Goal: Entertainment & Leisure: Consume media (video, audio)

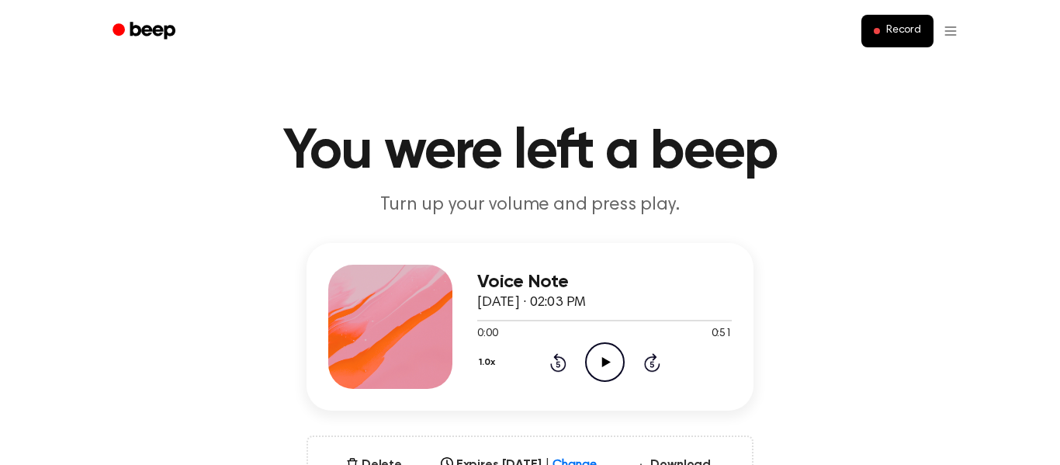
click at [627, 359] on div "1.0x Rewind 5 seconds Play Audio Skip 5 seconds" at bounding box center [604, 362] width 254 height 40
click at [605, 362] on icon at bounding box center [605, 362] width 9 height 10
click at [487, 321] on span at bounding box center [492, 320] width 12 height 12
drag, startPoint x: 490, startPoint y: 320, endPoint x: 435, endPoint y: 323, distance: 55.1
click at [435, 323] on div "Voice Note [DATE] · 02:03 PM 0:07 0:51 Your browser does not support the [objec…" at bounding box center [529, 327] width 447 height 168
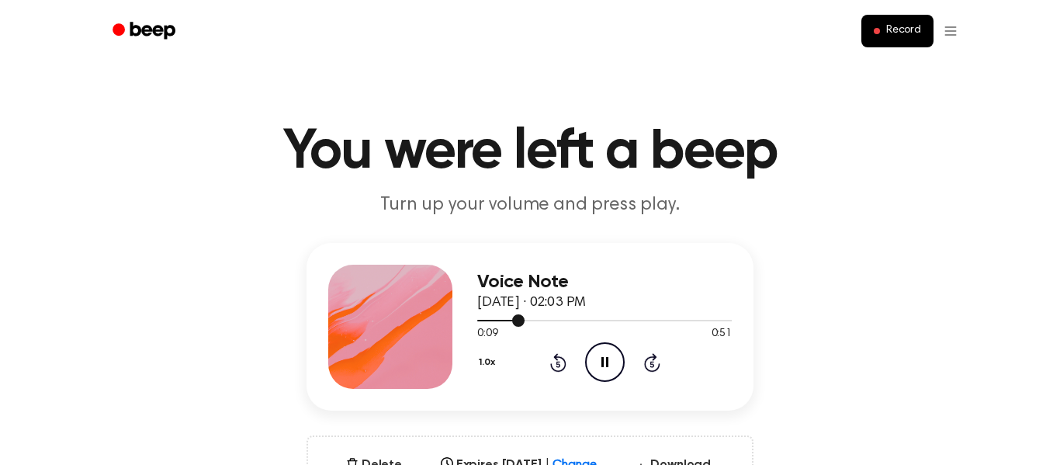
click at [473, 350] on div "Voice Note [DATE] · 02:03 PM 0:09 0:51 Your browser does not support the [objec…" at bounding box center [529, 327] width 447 height 168
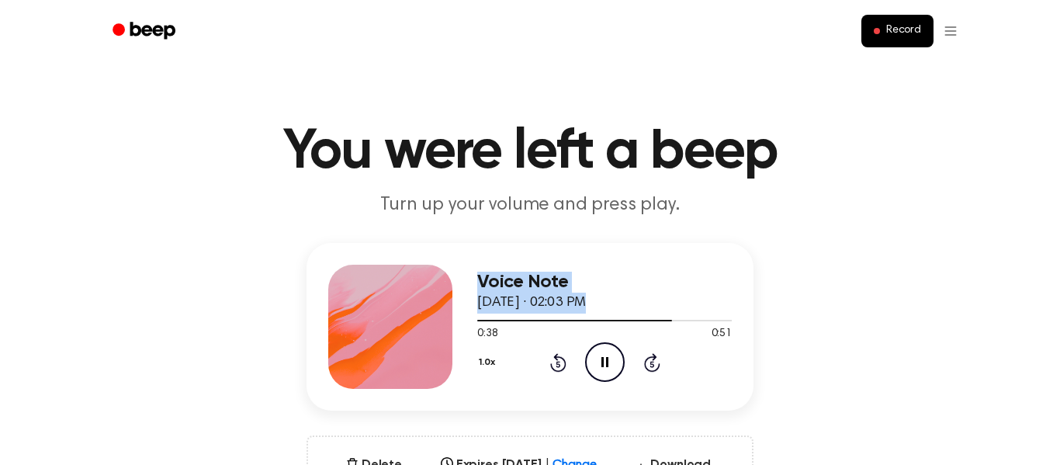
drag, startPoint x: 666, startPoint y: 319, endPoint x: 11, endPoint y: 341, distance: 655.2
click at [681, 330] on div "0:41 0:51" at bounding box center [604, 334] width 254 height 16
drag, startPoint x: 684, startPoint y: 320, endPoint x: 623, endPoint y: 320, distance: 60.5
click at [623, 320] on div at bounding box center [585, 321] width 216 height 2
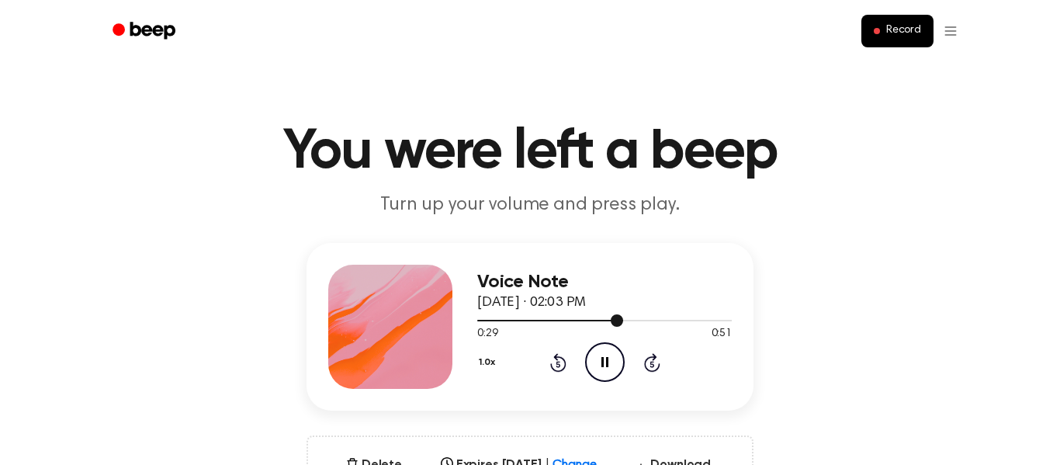
click at [623, 320] on div at bounding box center [604, 321] width 254 height 2
click at [536, 318] on div at bounding box center [604, 319] width 254 height 12
click at [478, 320] on div at bounding box center [508, 321] width 63 height 2
